Goal: Task Accomplishment & Management: Complete application form

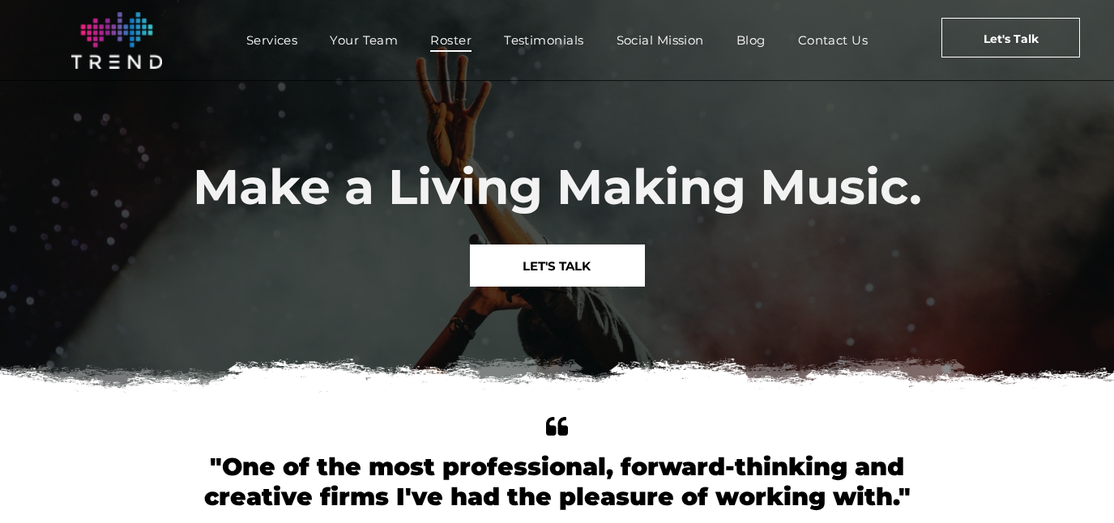
click at [438, 36] on span "Roster" at bounding box center [450, 39] width 41 height 23
click at [444, 37] on span "Roster" at bounding box center [450, 39] width 41 height 23
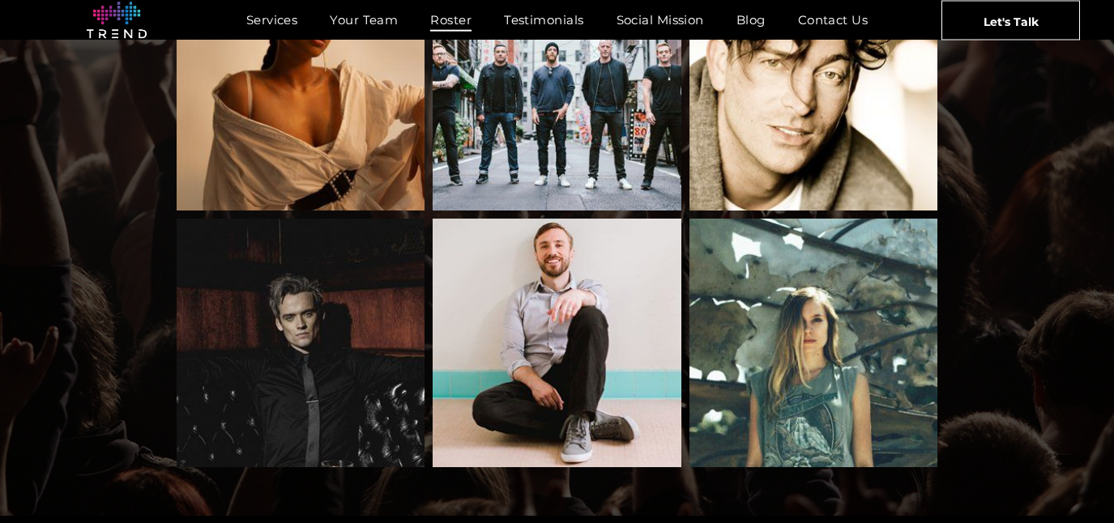
scroll to position [1874, 0]
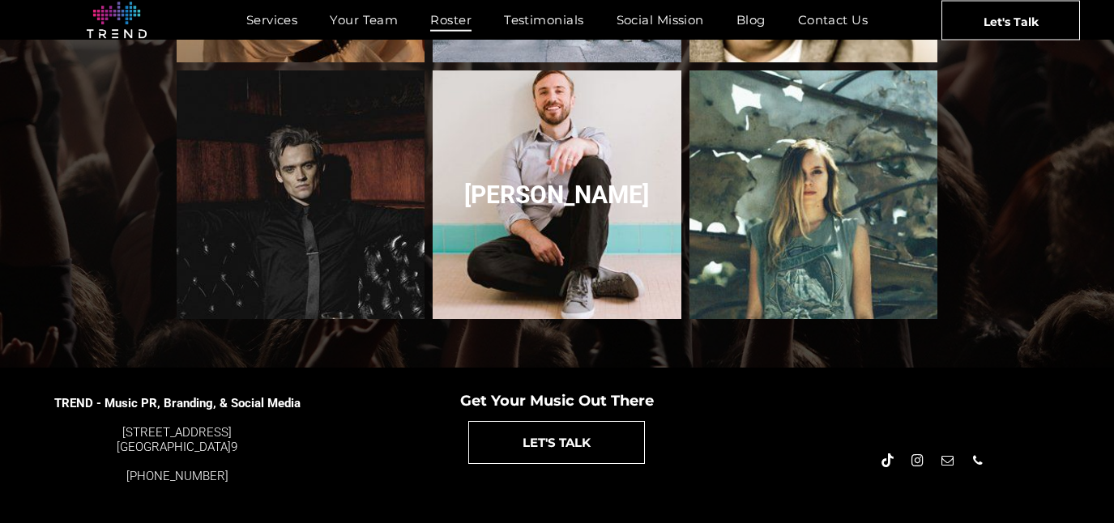
click at [527, 173] on link "Peter Hollens" at bounding box center [556, 194] width 263 height 263
click at [537, 193] on link "Peter Hollens" at bounding box center [556, 194] width 263 height 263
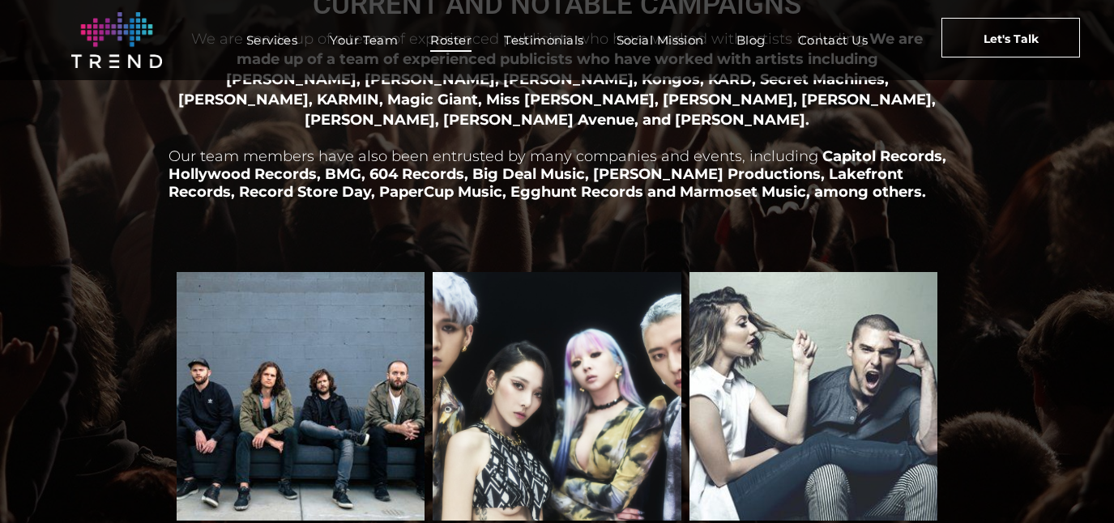
scroll to position [0, 0]
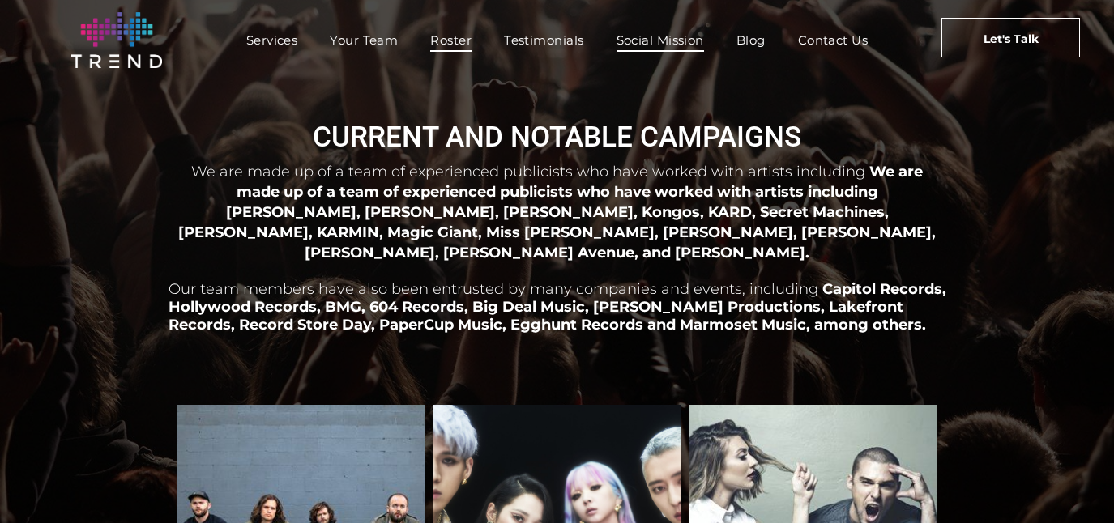
click at [640, 40] on span "Social Mission" at bounding box center [659, 39] width 87 height 23
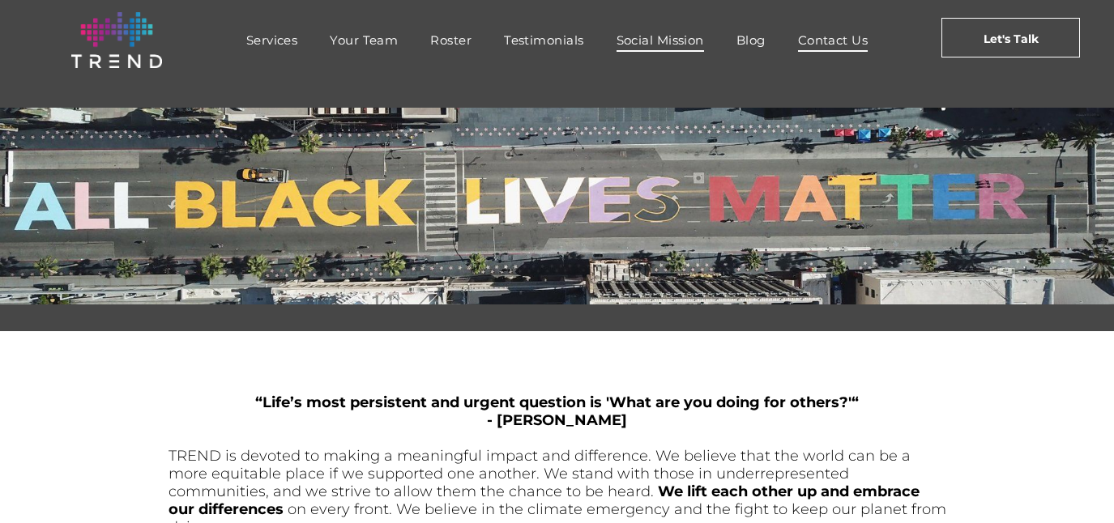
click at [822, 42] on span "Contact Us" at bounding box center [833, 39] width 70 height 23
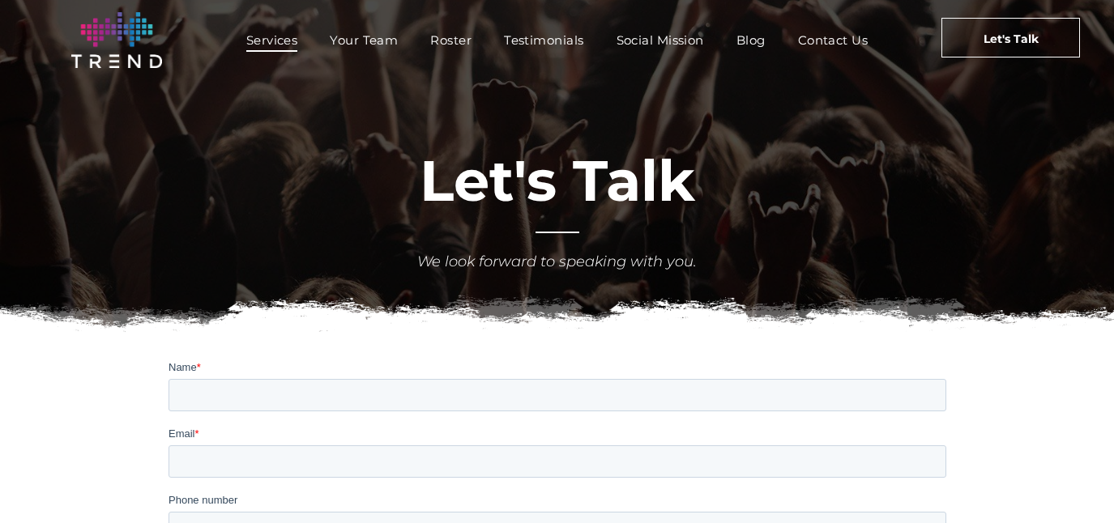
click at [259, 37] on span "Services" at bounding box center [272, 39] width 52 height 23
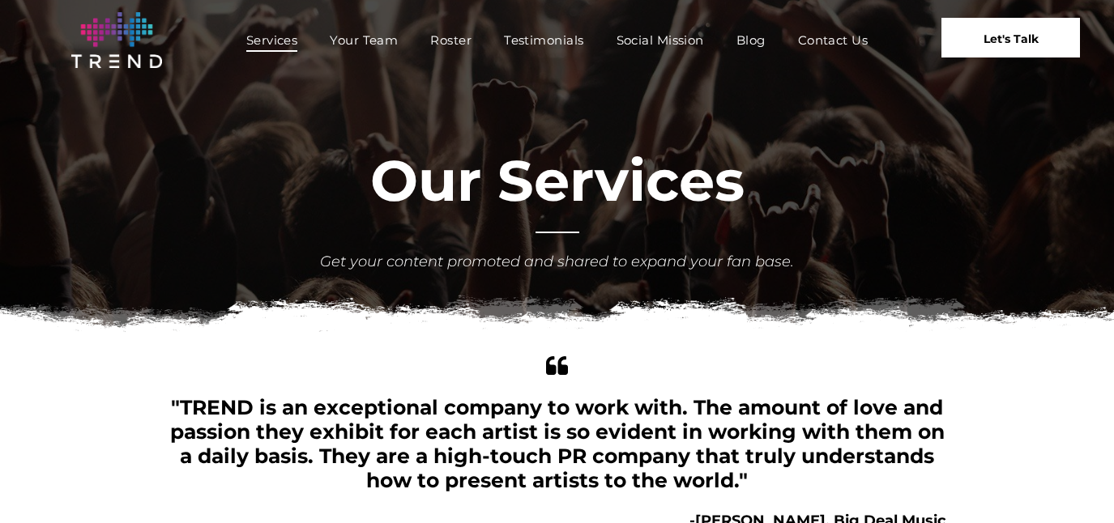
click at [1021, 42] on span "Let's Talk" at bounding box center [1010, 39] width 55 height 41
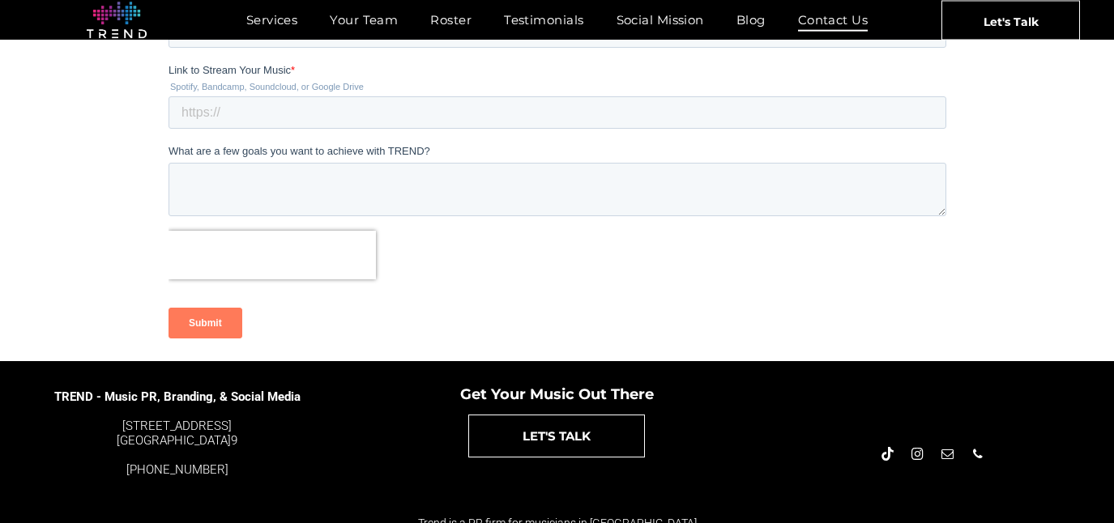
scroll to position [510, 0]
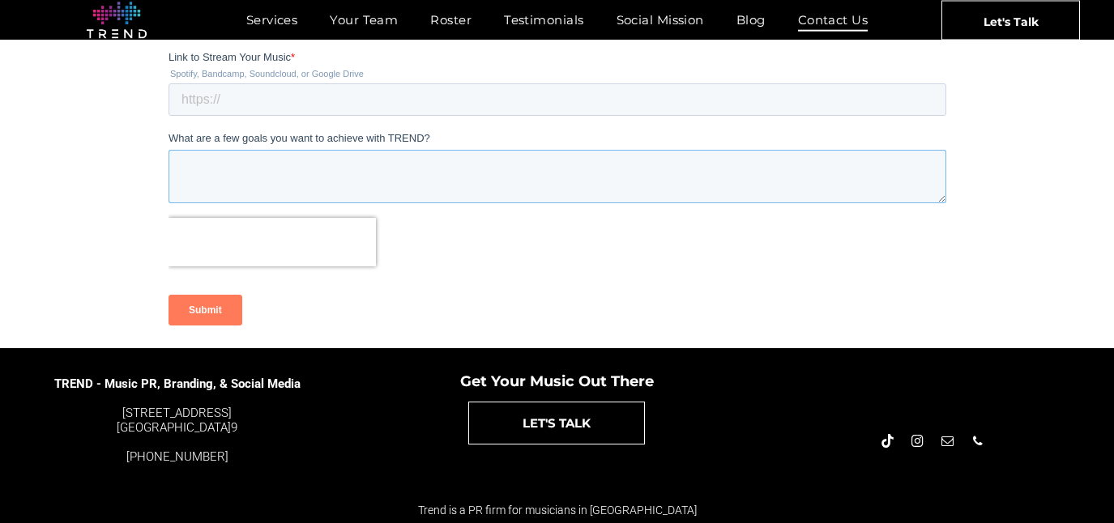
click at [838, 185] on textarea "What are a few goals you want to achieve with TREND?" at bounding box center [557, 176] width 778 height 53
type textarea "d"
paste textarea "Hello! My name is Aaron and I have an upcoming album that I am trying to find s…"
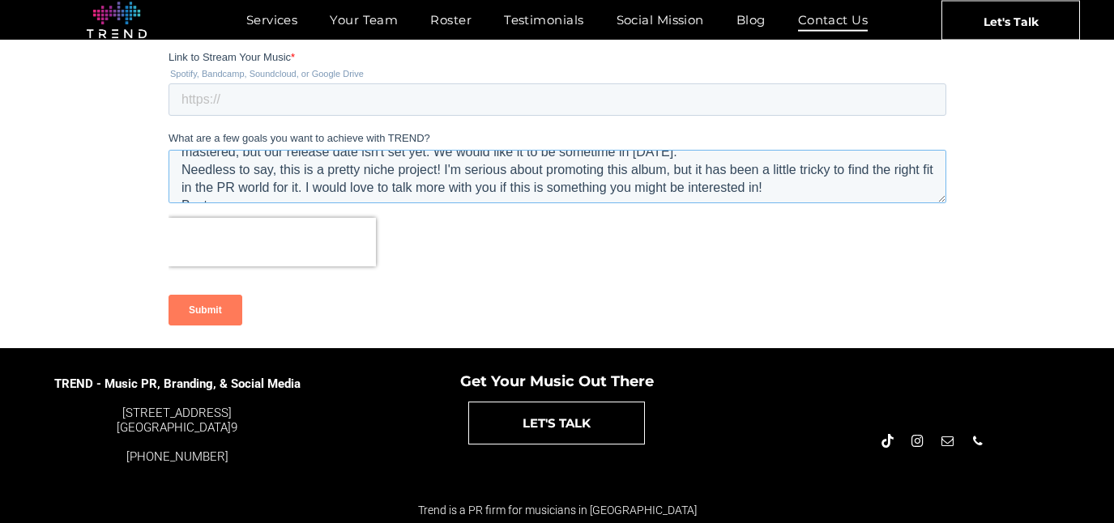
scroll to position [120, 0]
type textarea "Hello! My name is Aaron and I have an upcoming album that I am trying to find s…"
click at [301, 95] on input "Link to Stream Your Music *" at bounding box center [557, 99] width 778 height 32
drag, startPoint x: 300, startPoint y: 98, endPoint x: 106, endPoint y: 86, distance: 194.0
click at [168, 86] on html "Name * Email * Phone number Link to Stream Your Music * Spotify, Bandcamp, Soun…" at bounding box center [557, 102] width 778 height 504
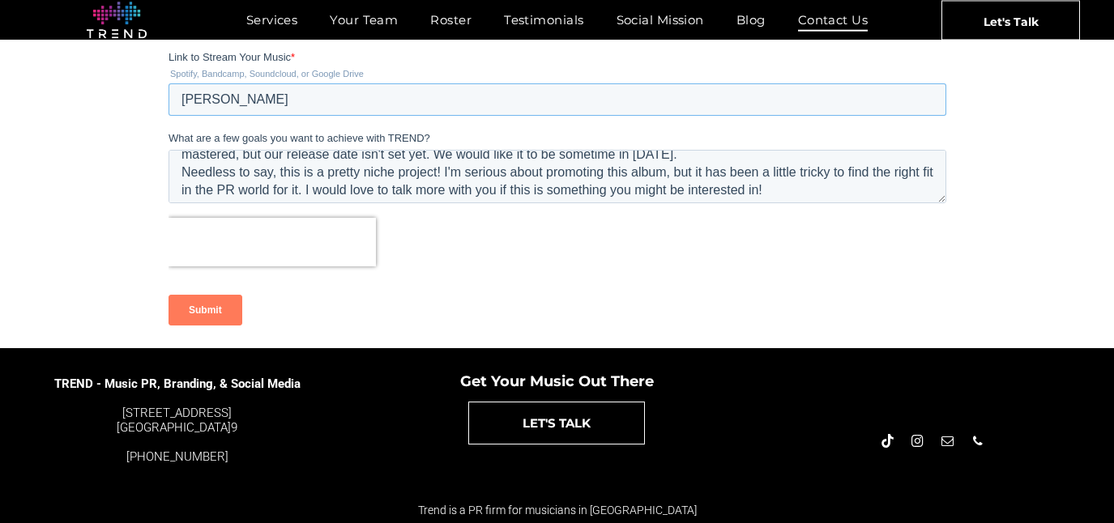
paste input "https://aaronwyanski.bandcamp.com/"
type input "https://aaronwyanski.bandcamp.com/"
click at [557, 175] on textarea "Hello! My name is Aaron and I have an upcoming album that I am trying to find s…" at bounding box center [557, 176] width 778 height 53
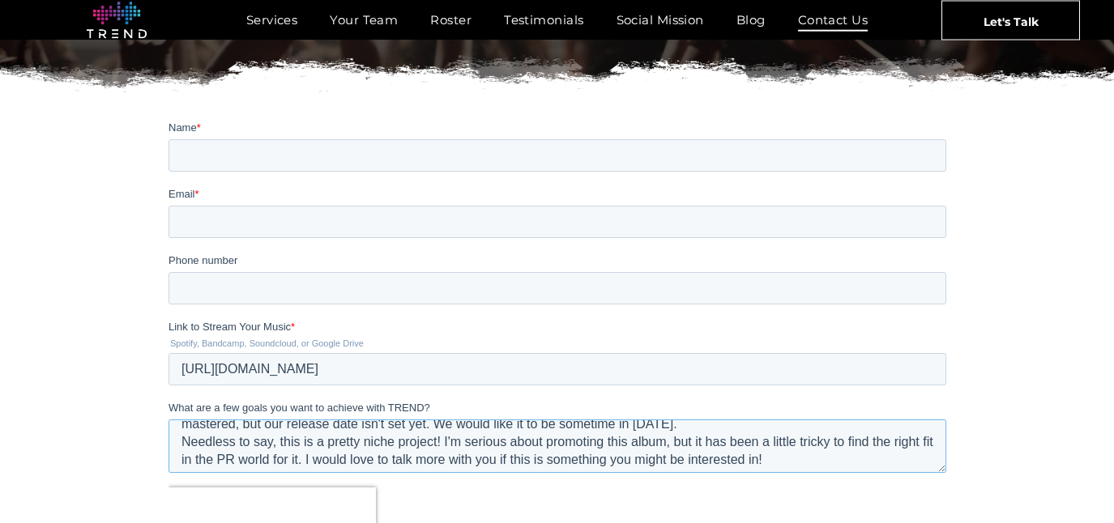
scroll to position [220, 0]
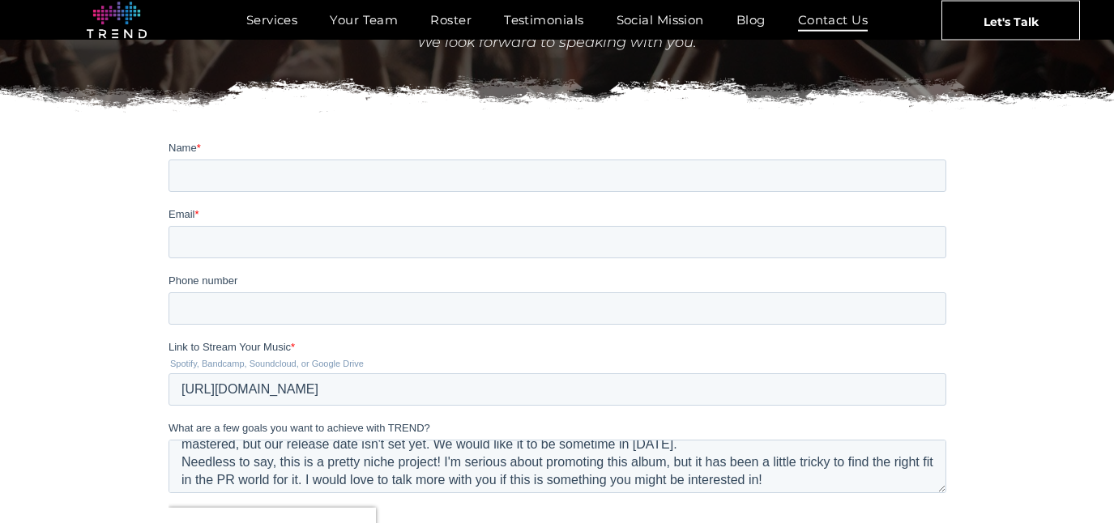
click at [262, 174] on input "Name *" at bounding box center [557, 175] width 778 height 32
type input "Aaron"
type input "aaronwyanski@gmail.com"
type input "6467343628"
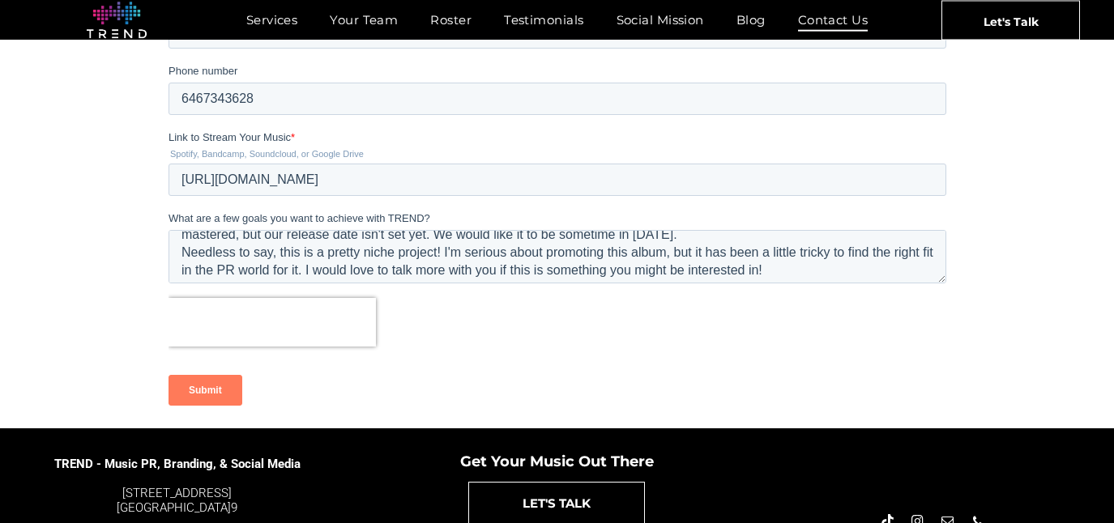
scroll to position [443, 0]
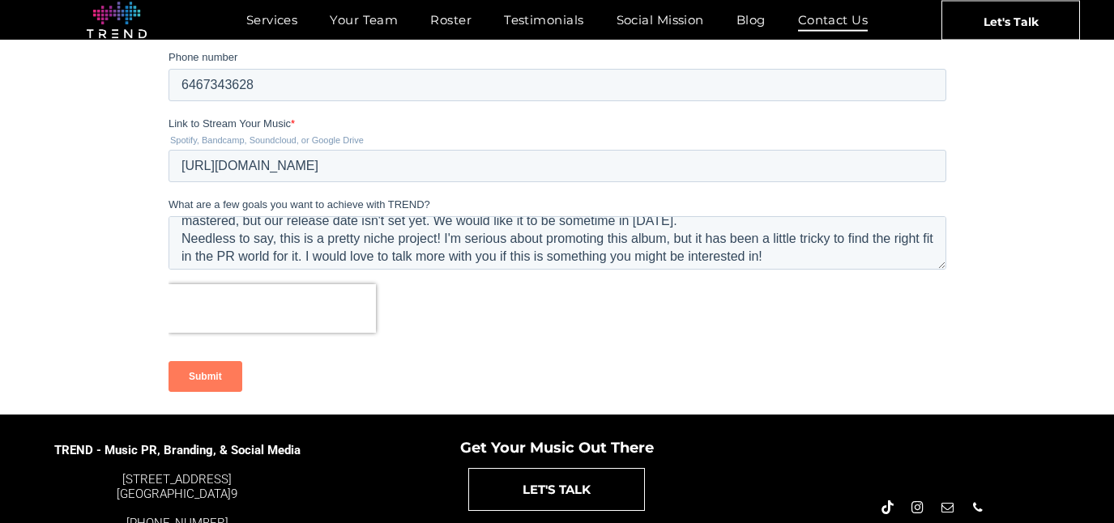
click at [205, 369] on input "Submit" at bounding box center [205, 376] width 74 height 31
